Goal: Book appointment/travel/reservation

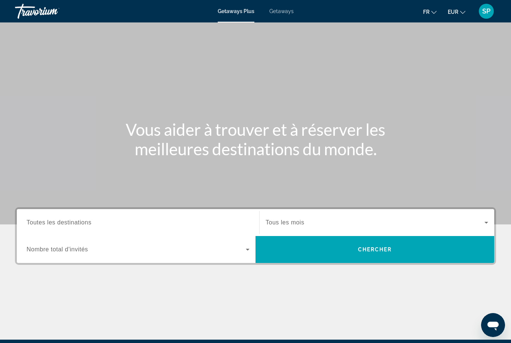
click at [53, 224] on span "Toutes les destinations" at bounding box center [59, 222] width 65 height 6
click at [53, 224] on input "Destination Toutes les destinations" at bounding box center [138, 222] width 223 height 9
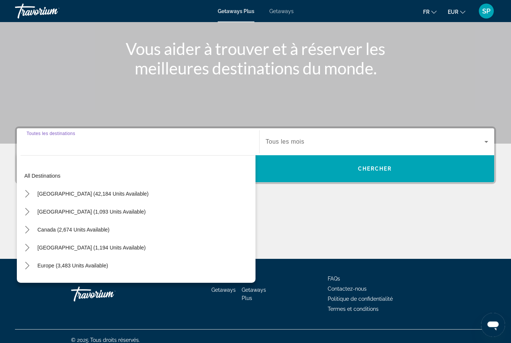
scroll to position [88, 0]
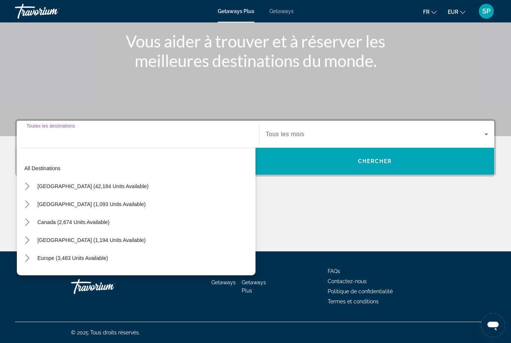
click at [25, 260] on icon "Toggle Europe (3,483 units available) submenu" at bounding box center [27, 257] width 7 height 7
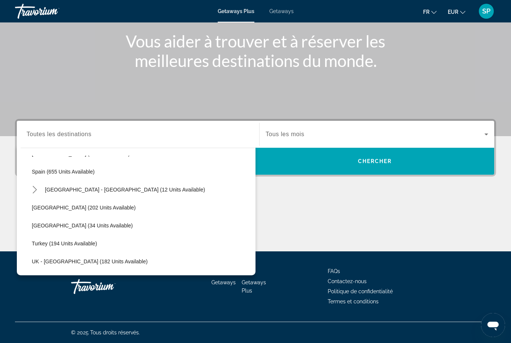
scroll to position [338, 0]
click at [78, 172] on span "Spain (655 units available)" at bounding box center [63, 172] width 63 height 6
type input "**********"
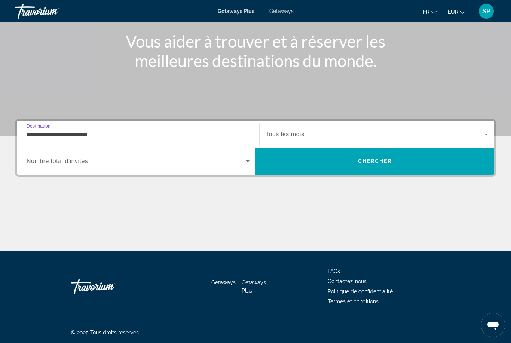
click at [244, 164] on icon "Search widget" at bounding box center [247, 161] width 9 height 9
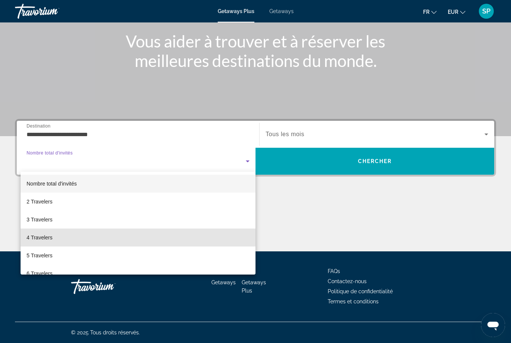
click at [55, 238] on mat-option "4 Travelers" at bounding box center [138, 237] width 235 height 18
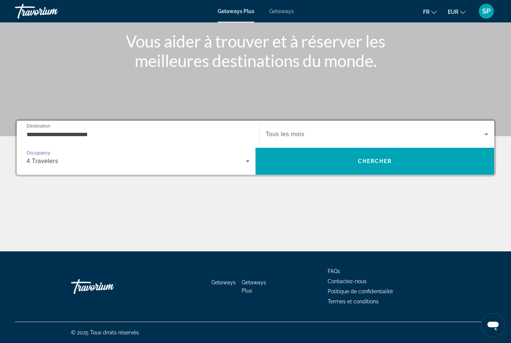
click at [373, 163] on span "Chercher" at bounding box center [375, 161] width 34 height 6
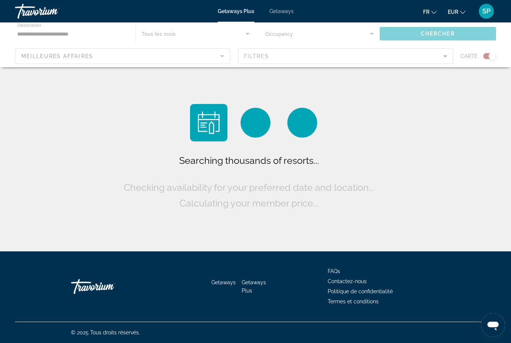
scroll to position [24, 0]
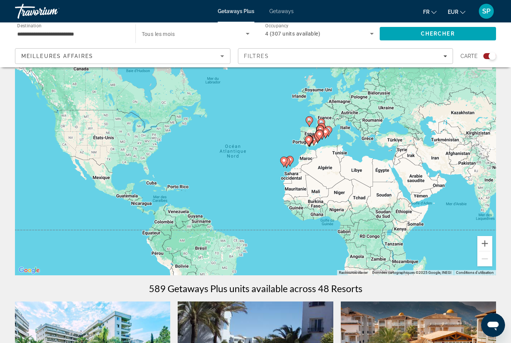
click at [321, 136] on icon "Main content" at bounding box center [319, 135] width 7 height 10
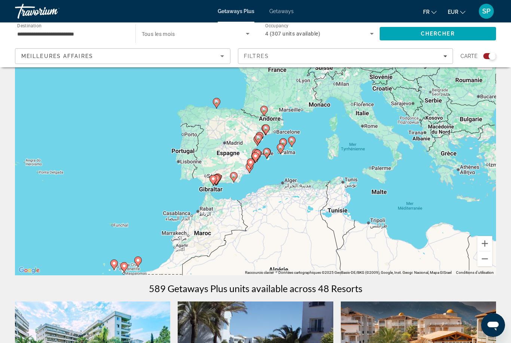
type input "**********"
click at [265, 155] on icon "Main content" at bounding box center [266, 153] width 7 height 10
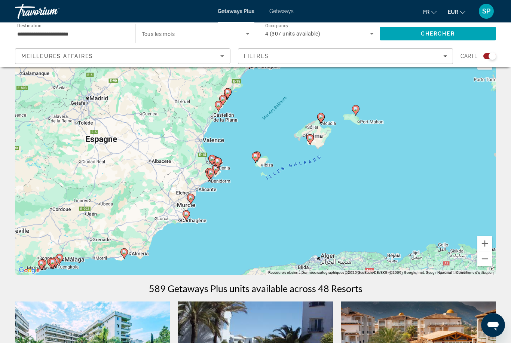
click at [258, 161] on gmp-advanced-marker "Main content" at bounding box center [255, 157] width 7 height 11
click at [259, 156] on icon "Main content" at bounding box center [256, 157] width 7 height 10
click at [254, 154] on icon "Main content" at bounding box center [255, 158] width 7 height 10
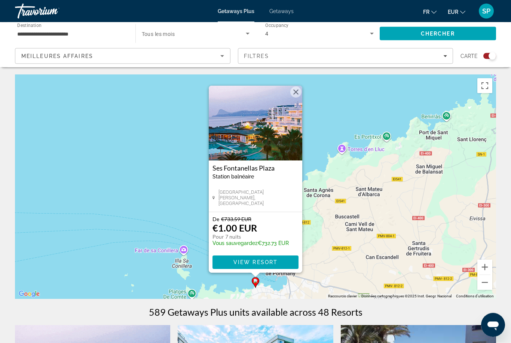
scroll to position [0, 0]
click at [299, 93] on button "Fermer" at bounding box center [295, 91] width 11 height 11
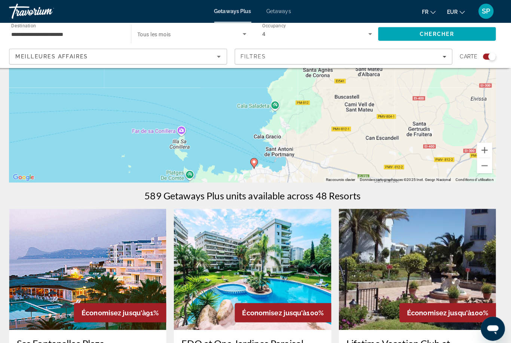
scroll to position [119, 0]
click at [481, 167] on button "Zoom arrière" at bounding box center [484, 163] width 15 height 15
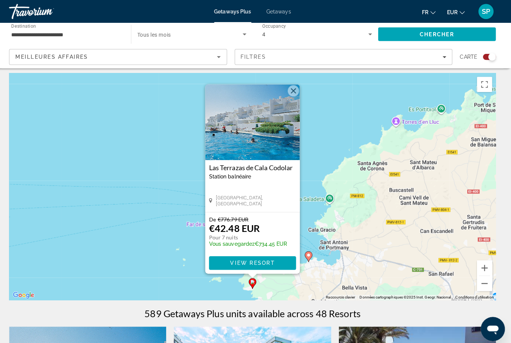
scroll to position [3, 0]
click at [247, 136] on img "Main content" at bounding box center [255, 120] width 93 height 75
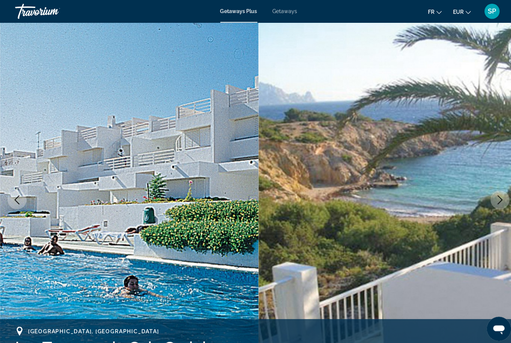
click at [493, 199] on icon "Next image" at bounding box center [493, 197] width 9 height 9
click at [492, 200] on icon "Next image" at bounding box center [493, 197] width 9 height 9
click at [488, 200] on button "Next image" at bounding box center [494, 197] width 19 height 19
click at [483, 202] on img "Main content" at bounding box center [382, 197] width 255 height 355
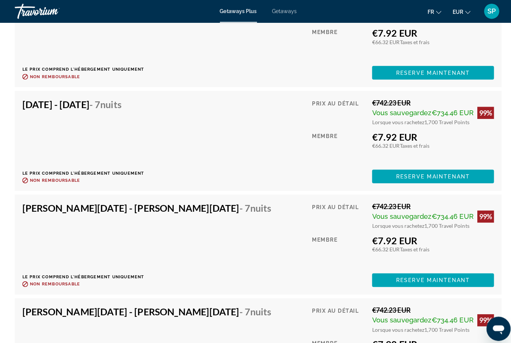
scroll to position [2027, 0]
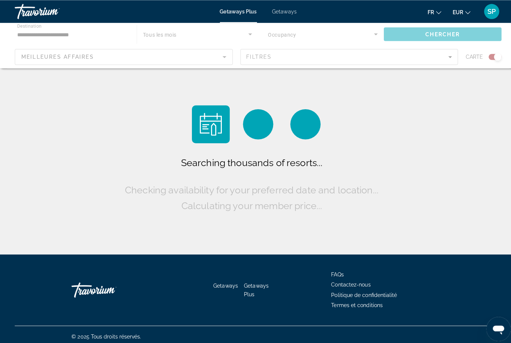
scroll to position [24, 0]
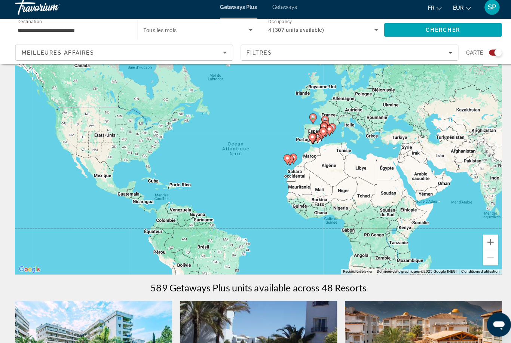
click at [326, 131] on icon "Main content" at bounding box center [325, 133] width 7 height 10
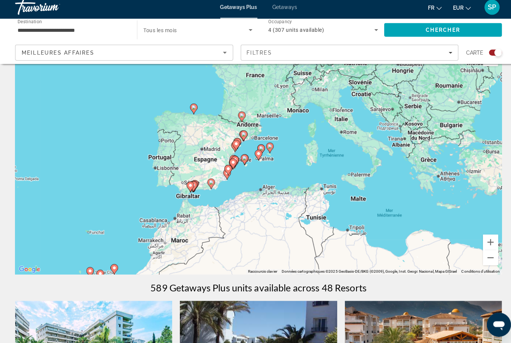
type input "**********"
click at [243, 158] on image "Main content" at bounding box center [241, 160] width 4 height 4
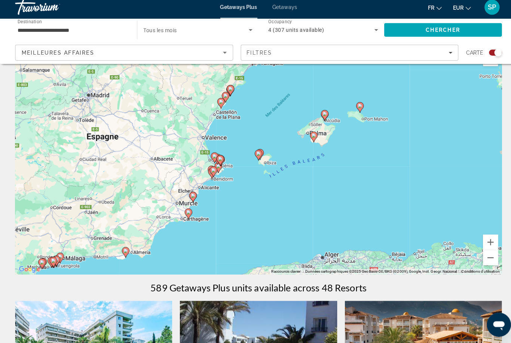
click at [258, 153] on icon "Main content" at bounding box center [255, 158] width 7 height 10
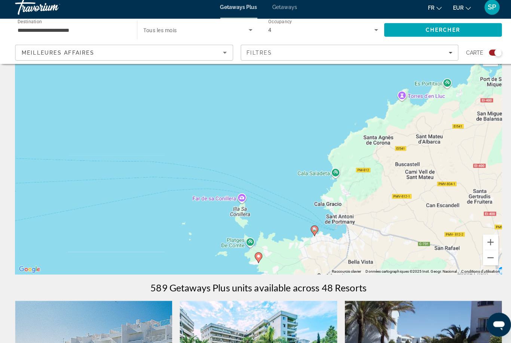
click at [311, 227] on icon "Main content" at bounding box center [310, 232] width 7 height 10
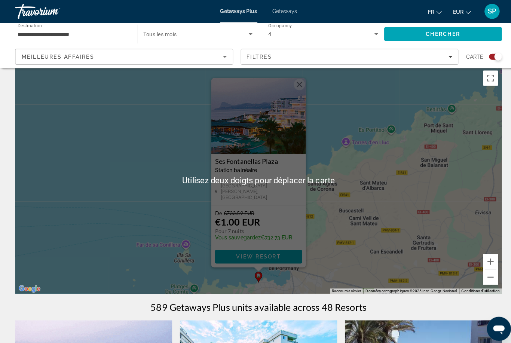
scroll to position [14, 0]
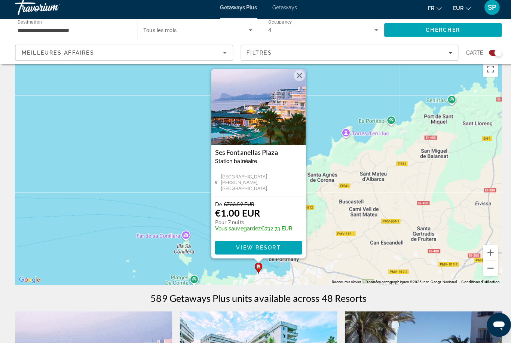
click at [261, 111] on img "Main content" at bounding box center [255, 109] width 93 height 75
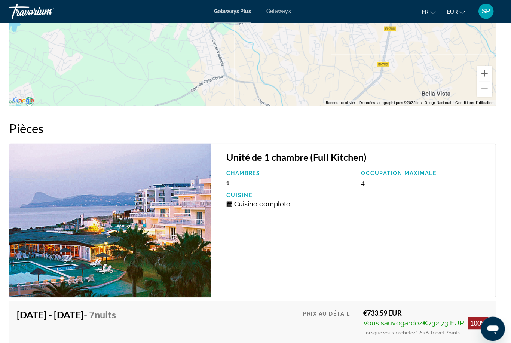
scroll to position [1291, 0]
click at [461, 238] on div "Unité de 1 chambre (Full Kitchen) Chambres 1 Occupation maximale 4 Cuisine Cuis…" at bounding box center [355, 218] width 281 height 152
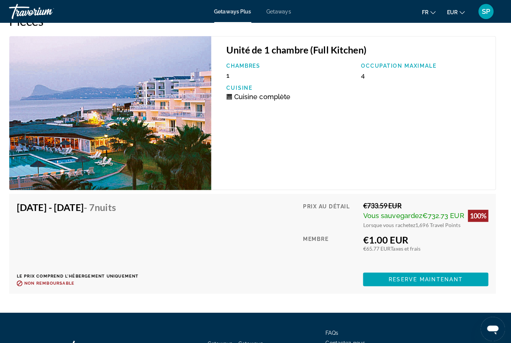
scroll to position [1397, 0]
